Goal: Task Accomplishment & Management: Manage account settings

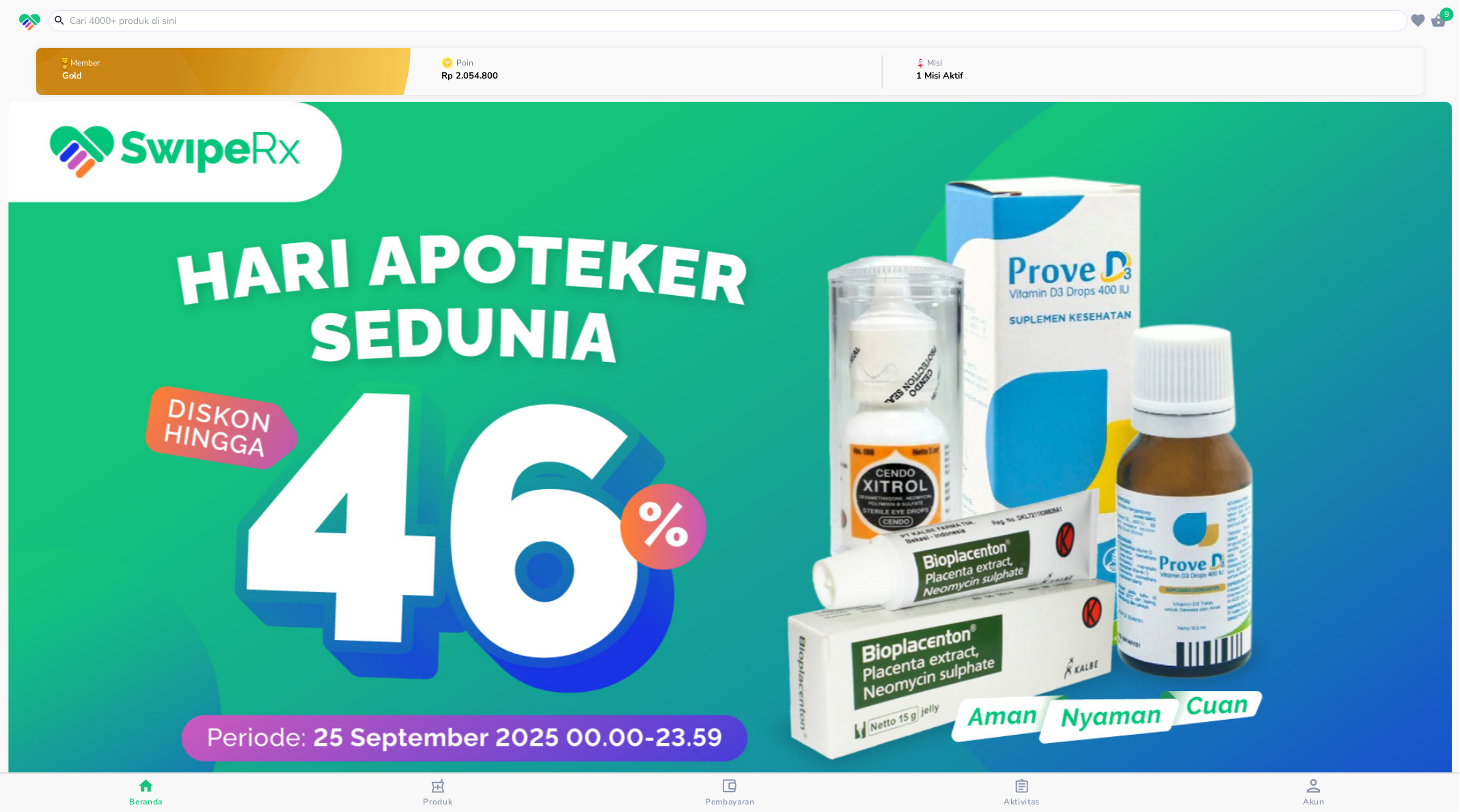
click at [961, 64] on div "Misi" at bounding box center [943, 63] width 53 height 17
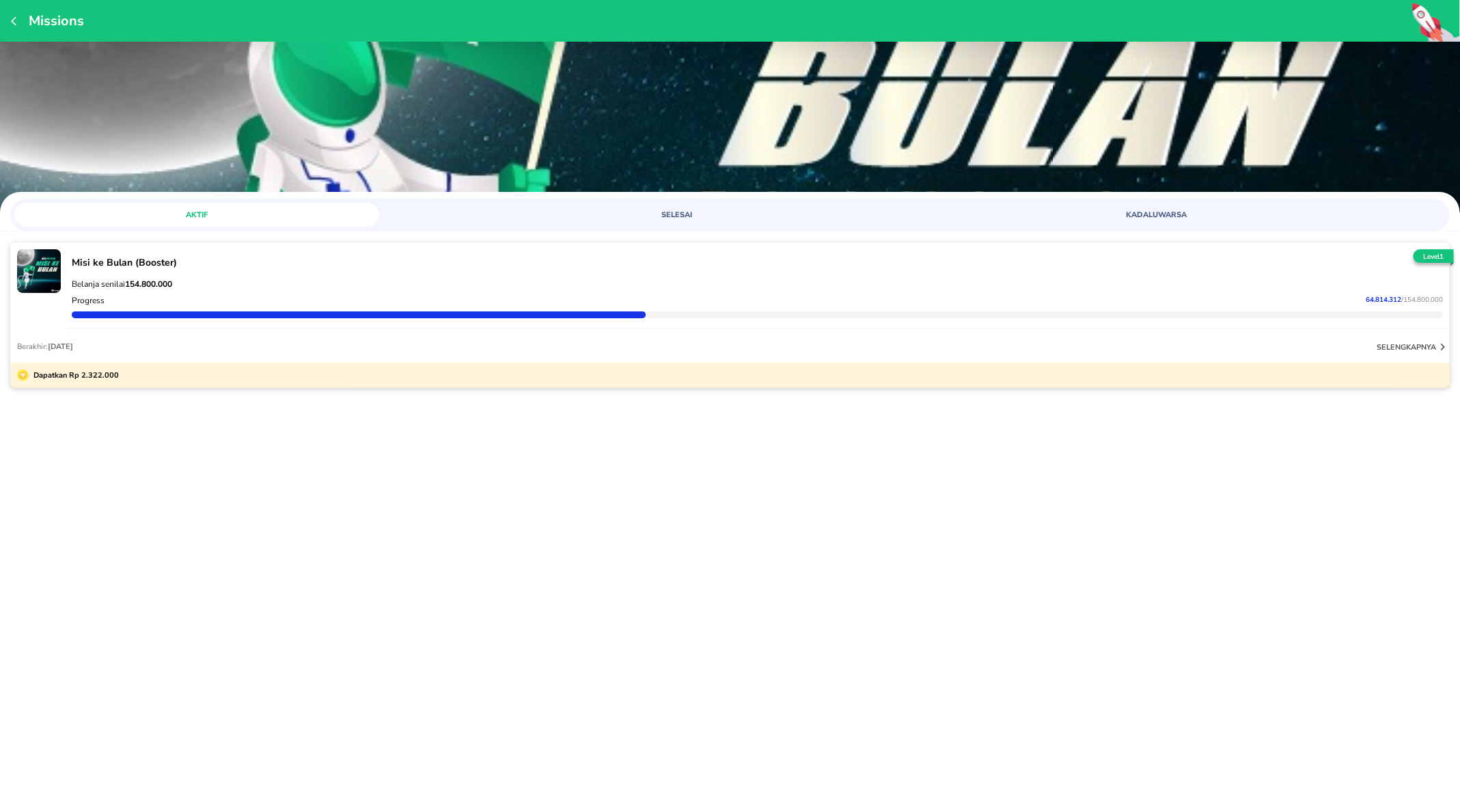
click at [706, 295] on div "Progress 64.814.312 / 154.800.000" at bounding box center [757, 300] width 1376 height 16
